Goal: Information Seeking & Learning: Find specific fact

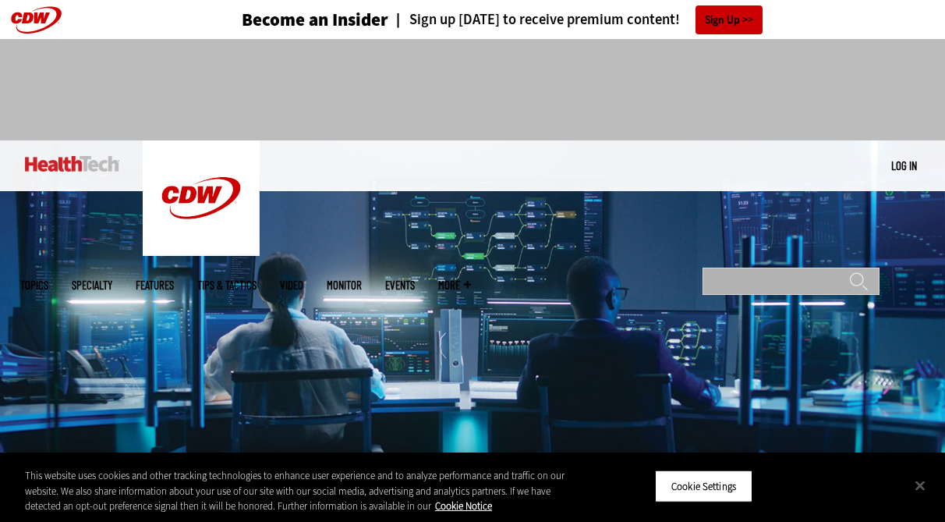
click at [781, 268] on input "Search" at bounding box center [791, 281] width 177 height 27
type input "******"
click at [850, 271] on input "******" at bounding box center [859, 286] width 19 height 31
